Goal: Task Accomplishment & Management: Use online tool/utility

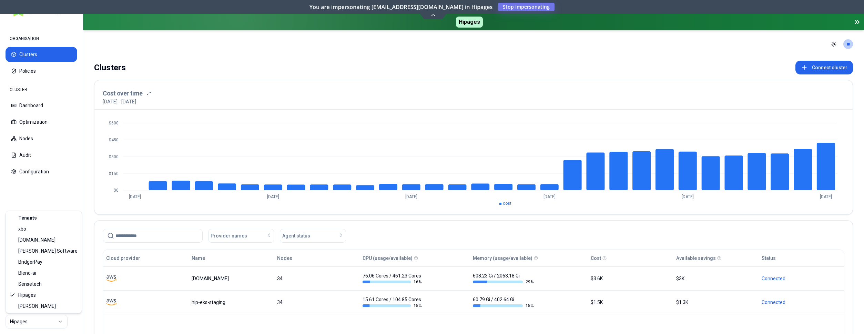
click at [60, 322] on html "ORGANISATION Clusters Policies CLUSTER Dashboard Optimization Nodes Audit Confi…" at bounding box center [432, 167] width 864 height 334
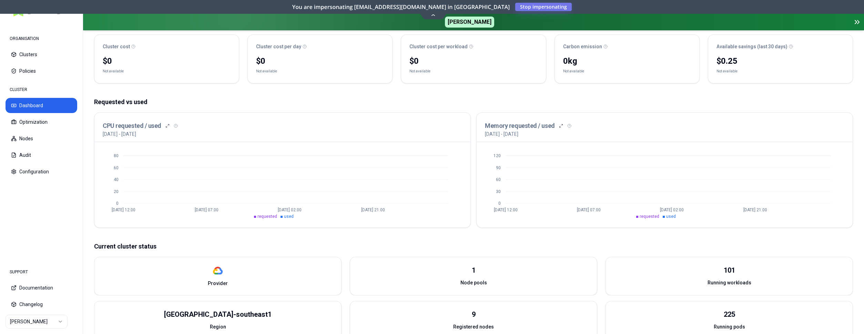
scroll to position [62, 0]
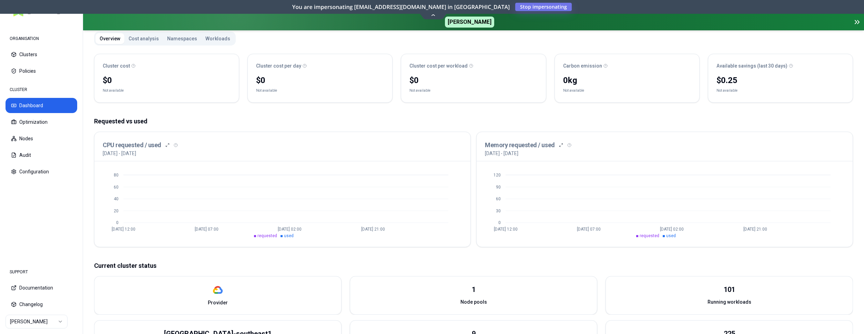
click at [211, 38] on button "Workloads" at bounding box center [217, 38] width 33 height 11
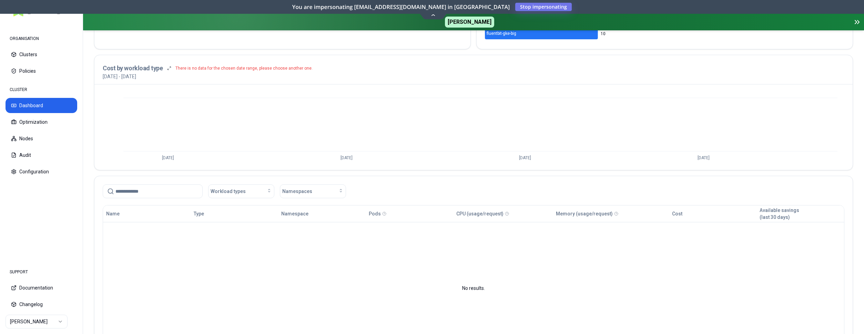
scroll to position [303, 0]
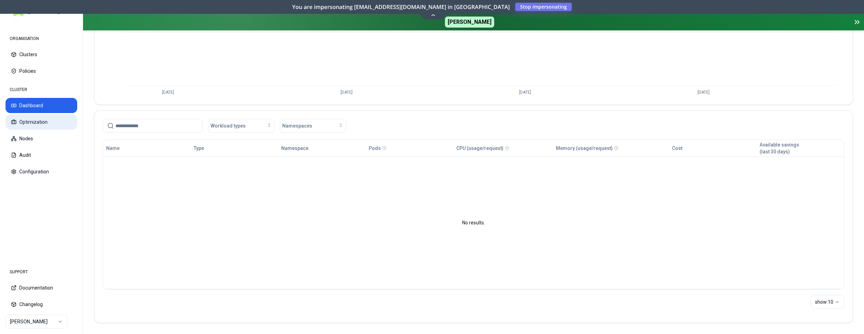
click at [52, 120] on button "Optimization" at bounding box center [42, 121] width 72 height 15
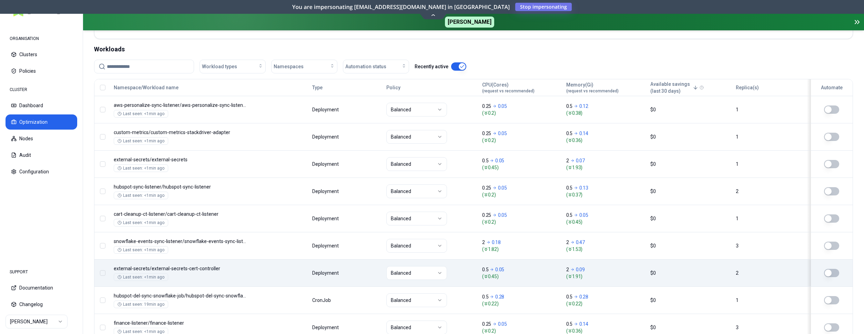
scroll to position [248, 0]
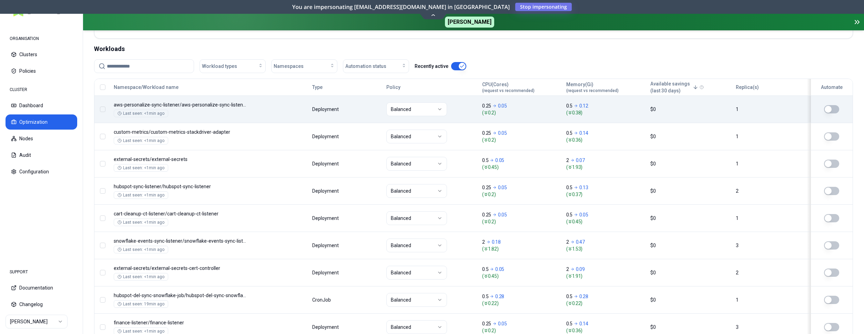
click at [261, 102] on div "Namespace/Workload name Type Policy CPU(Cores) (request vs recommended) Memory(…" at bounding box center [473, 223] width 758 height 289
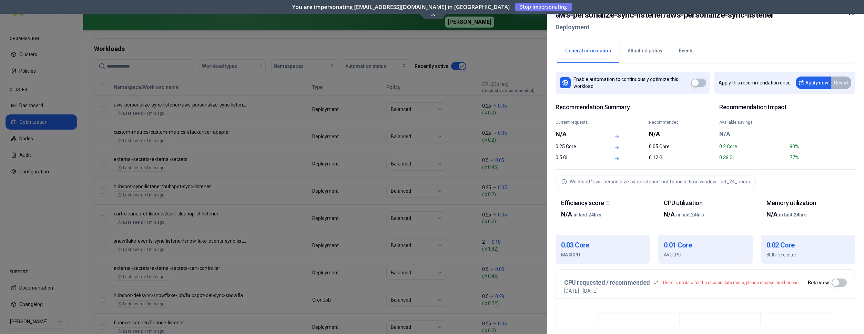
click at [457, 142] on div at bounding box center [432, 167] width 864 height 334
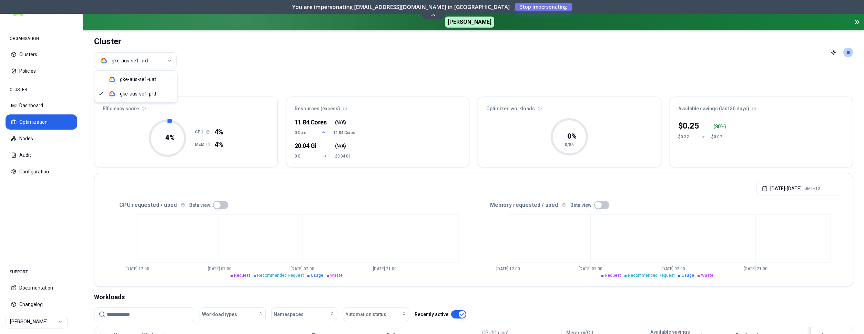
click at [161, 60] on html "ORGANISATION Clusters Policies CLUSTER Dashboard Optimization Nodes Audit Confi…" at bounding box center [432, 167] width 864 height 334
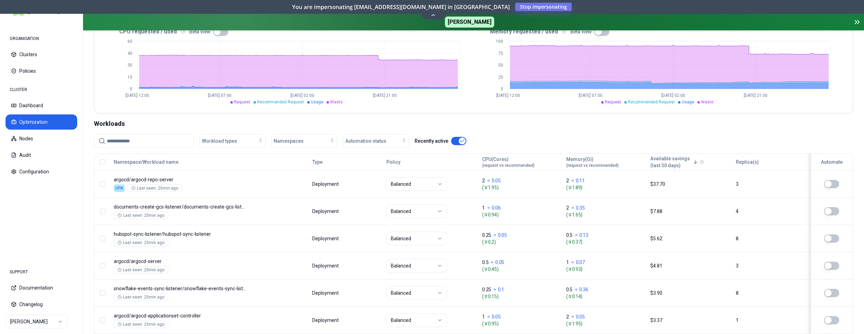
scroll to position [176, 0]
